Goal: Task Accomplishment & Management: Use online tool/utility

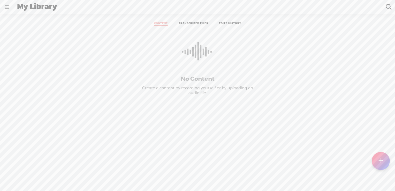
click at [6, 7] on link at bounding box center [6, 6] width 13 height 13
click at [32, 19] on div "jasonroche" at bounding box center [34, 16] width 21 height 5
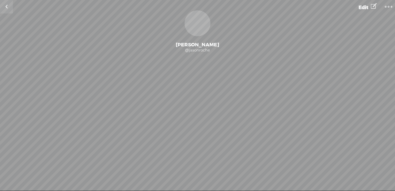
click at [8, 9] on link at bounding box center [6, 6] width 13 height 13
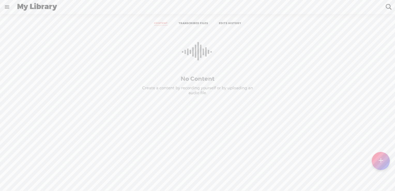
click at [197, 21] on ul "CONTENT TRANSCRIBED FILES EDITS HISTORY" at bounding box center [197, 24] width 137 height 12
click at [197, 22] on link "TRANSCRIBED FILES" at bounding box center [193, 24] width 29 height 4
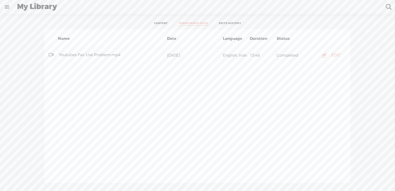
click at [187, 56] on div "[DATE]" at bounding box center [194, 55] width 56 height 6
click at [333, 56] on div "EDIT" at bounding box center [335, 55] width 9 height 5
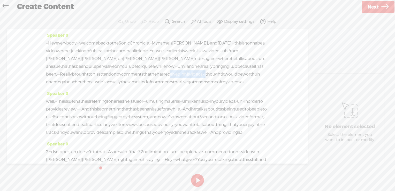
drag, startPoint x: 130, startPoint y: 85, endPoint x: 179, endPoint y: 82, distance: 48.7
click at [179, 82] on div "· · Hey everybody, · · welcome back to the Sonic Chronicle. · · My name is [PER…" at bounding box center [157, 62] width 223 height 47
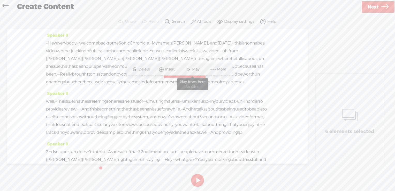
click at [193, 72] on span "Play" at bounding box center [196, 69] width 9 height 5
click at [164, 78] on span "received" at bounding box center [172, 74] width 17 height 8
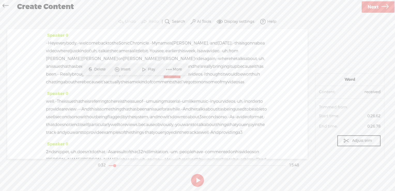
click at [123, 69] on span "Insert" at bounding box center [126, 69] width 11 height 5
click at [135, 83] on span "Insert Audio in Background" at bounding box center [118, 83] width 69 height 12
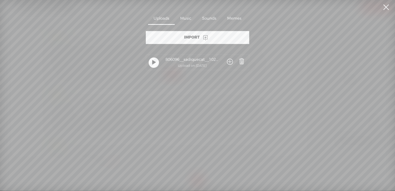
click at [192, 40] on div "Import" at bounding box center [197, 37] width 103 height 13
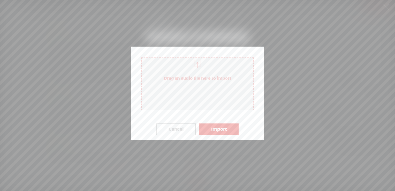
click at [194, 67] on div at bounding box center [197, 63] width 10 height 10
click at [226, 127] on button "Import" at bounding box center [218, 129] width 39 height 12
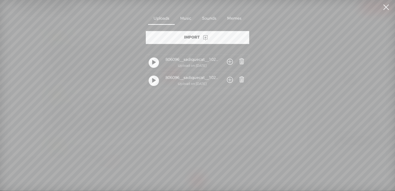
click at [230, 79] on span at bounding box center [230, 80] width 6 height 10
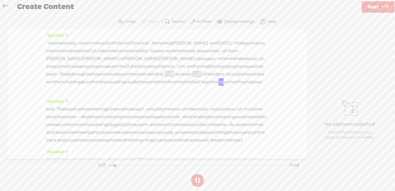
click at [151, 78] on span "he" at bounding box center [153, 74] width 5 height 8
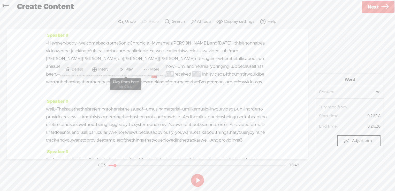
click at [128, 69] on span "Play" at bounding box center [129, 69] width 9 height 5
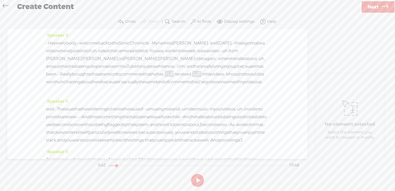
click at [203, 25] on button "AI Tools" at bounding box center [201, 22] width 24 height 10
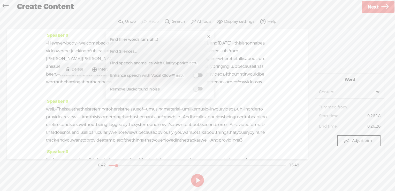
click at [200, 76] on span at bounding box center [197, 75] width 9 height 4
click at [241, 23] on label "Display settings" at bounding box center [239, 21] width 30 height 5
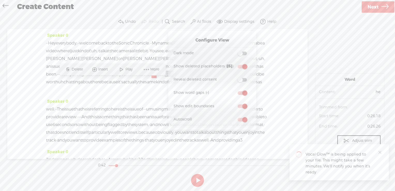
click at [297, 77] on div "Speaker 0 · · Hey everybody, · · welcome back to the Sonic Chronicle. · · My na…" at bounding box center [157, 94] width 300 height 130
click at [380, 153] on icon "close" at bounding box center [379, 151] width 3 height 3
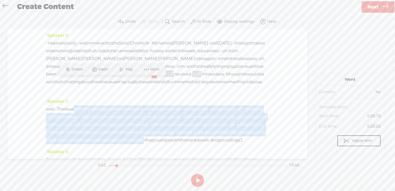
drag, startPoint x: 85, startPoint y: 118, endPoint x: 265, endPoint y: 153, distance: 183.2
click at [265, 153] on div "Speaker 0 · · Hey everybody, · · welcome back to the Sonic Chronicle. · · My na…" at bounding box center [157, 94] width 300 height 130
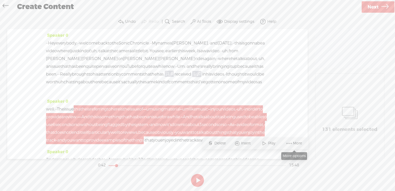
click at [300, 142] on span "More" at bounding box center [298, 143] width 10 height 5
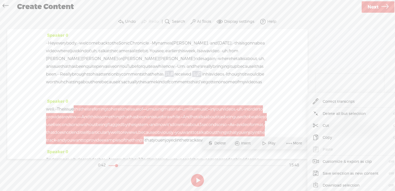
click at [338, 161] on span "Customize & export as clip" at bounding box center [348, 161] width 70 height 12
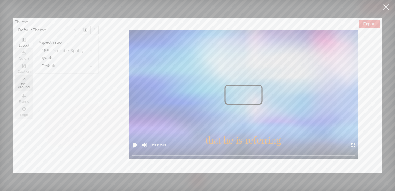
click at [29, 83] on div "Back-" at bounding box center [24, 83] width 13 height 3
click at [15, 75] on input "Back- ground" at bounding box center [15, 75] width 0 height 0
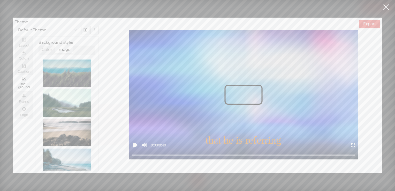
click at [60, 50] on div "Image" at bounding box center [63, 49] width 13 height 7
click at [55, 46] on input "Image" at bounding box center [55, 46] width 0 height 0
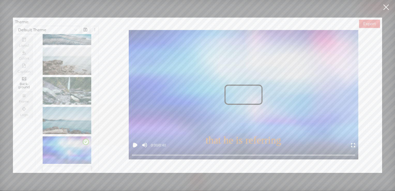
click at [68, 172] on icon "plus" at bounding box center [67, 175] width 6 height 6
click at [62, 109] on img at bounding box center [67, 120] width 49 height 27
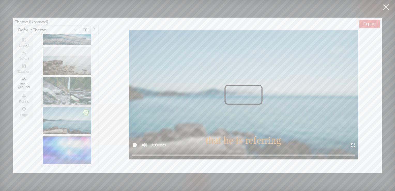
click at [56, 86] on img at bounding box center [67, 90] width 49 height 27
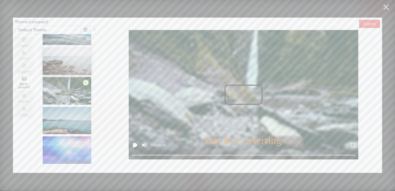
click at [54, 59] on img at bounding box center [67, 60] width 49 height 27
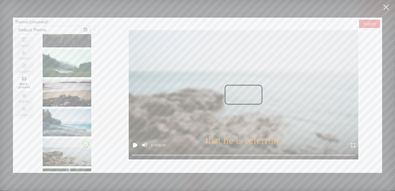
scroll to position [39, 0]
click at [69, 84] on img at bounding box center [67, 93] width 49 height 27
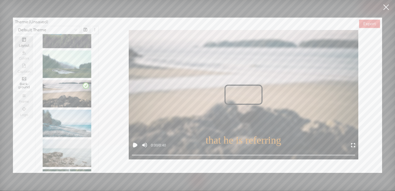
click at [23, 45] on div "Layout" at bounding box center [24, 45] width 13 height 4
click at [15, 36] on input "Layout" at bounding box center [15, 36] width 0 height 0
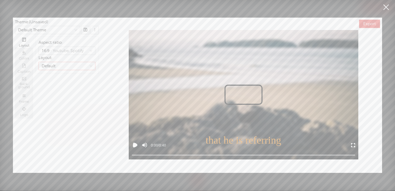
click at [54, 64] on div "Default" at bounding box center [65, 66] width 46 height 8
click at [58, 85] on div "Square" at bounding box center [67, 85] width 49 height 6
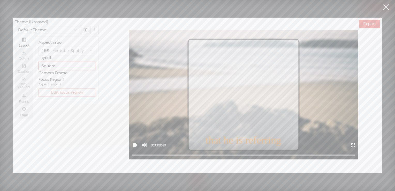
click at [69, 90] on span "Edit focus region" at bounding box center [67, 92] width 32 height 5
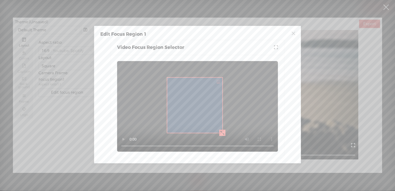
drag, startPoint x: 160, startPoint y: 97, endPoint x: 198, endPoint y: 101, distance: 37.7
click at [198, 101] on div at bounding box center [194, 105] width 55 height 55
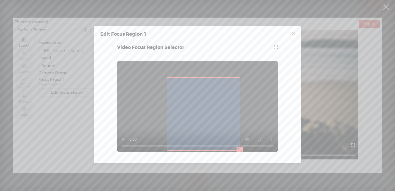
drag, startPoint x: 221, startPoint y: 134, endPoint x: 239, endPoint y: 149, distance: 23.7
click at [239, 149] on icon "arrows-alt" at bounding box center [239, 150] width 5 height 5
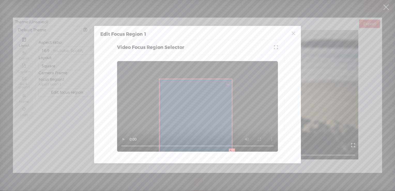
drag, startPoint x: 215, startPoint y: 133, endPoint x: 207, endPoint y: 135, distance: 7.9
click at [207, 135] on div at bounding box center [195, 115] width 72 height 72
click at [295, 35] on icon "close" at bounding box center [293, 33] width 5 height 5
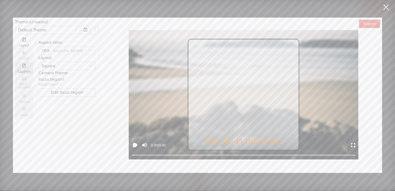
click at [26, 70] on div "Captions" at bounding box center [24, 72] width 13 height 4
click at [15, 62] on input "Captions" at bounding box center [15, 62] width 0 height 0
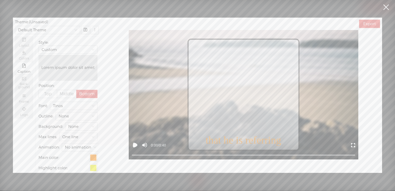
click at [65, 95] on span "Middle" at bounding box center [67, 93] width 14 height 5
click at [67, 90] on input "Middle" at bounding box center [67, 90] width 0 height 0
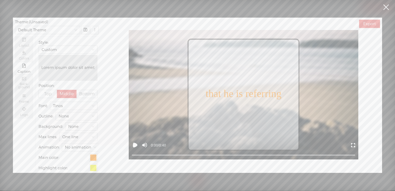
click at [79, 92] on span "Bottom" at bounding box center [87, 93] width 16 height 5
click at [87, 90] on input "Bottom" at bounding box center [87, 90] width 0 height 0
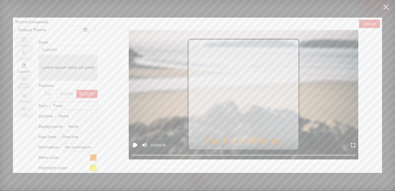
click at [66, 105] on span "Tinos" at bounding box center [73, 106] width 41 height 8
click at [71, 125] on div "Roboto" at bounding box center [71, 124] width 35 height 6
click at [77, 106] on span "Roboto" at bounding box center [73, 106] width 41 height 8
click at [77, 131] on div "Lato" at bounding box center [71, 133] width 35 height 6
click at [78, 48] on span "Custom" at bounding box center [68, 50] width 53 height 8
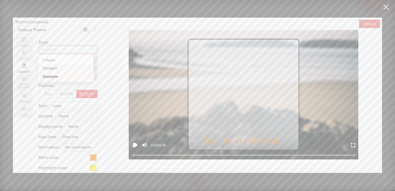
click at [76, 69] on div "Modern" at bounding box center [66, 68] width 47 height 6
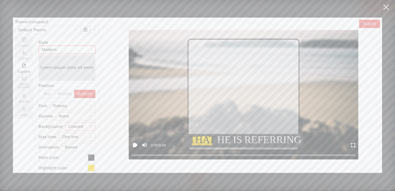
click at [70, 127] on span "Colored" at bounding box center [80, 127] width 24 height 8
click at [74, 135] on div "None" at bounding box center [78, 137] width 19 height 6
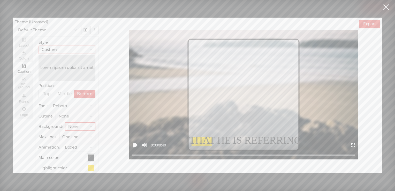
click at [80, 52] on span "Custom" at bounding box center [67, 50] width 51 height 8
click at [76, 64] on div "Modern" at bounding box center [65, 68] width 51 height 8
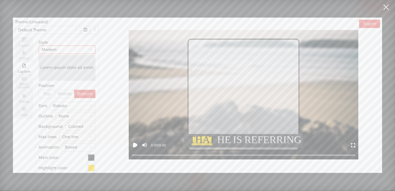
click at [73, 50] on span "Modern" at bounding box center [67, 50] width 51 height 8
click at [72, 59] on div "Classic" at bounding box center [65, 60] width 45 height 6
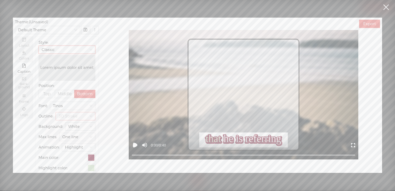
click at [77, 114] on span "3D Stroke" at bounding box center [76, 116] width 34 height 8
click at [75, 133] on div "Shadow" at bounding box center [73, 135] width 28 height 6
click at [78, 127] on span "White" at bounding box center [80, 127] width 24 height 8
click at [78, 136] on div "None" at bounding box center [78, 137] width 19 height 6
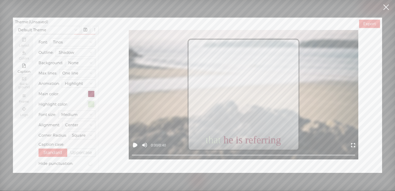
scroll to position [64, 0]
click at [82, 153] on span "Uppercase" at bounding box center [80, 151] width 21 height 5
click at [81, 148] on input "Uppercase" at bounding box center [81, 148] width 0 height 0
click at [89, 161] on div "button" at bounding box center [90, 162] width 3 height 3
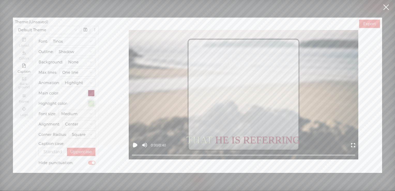
click at [88, 161] on span "button" at bounding box center [91, 163] width 7 height 4
